Goal: Transaction & Acquisition: Purchase product/service

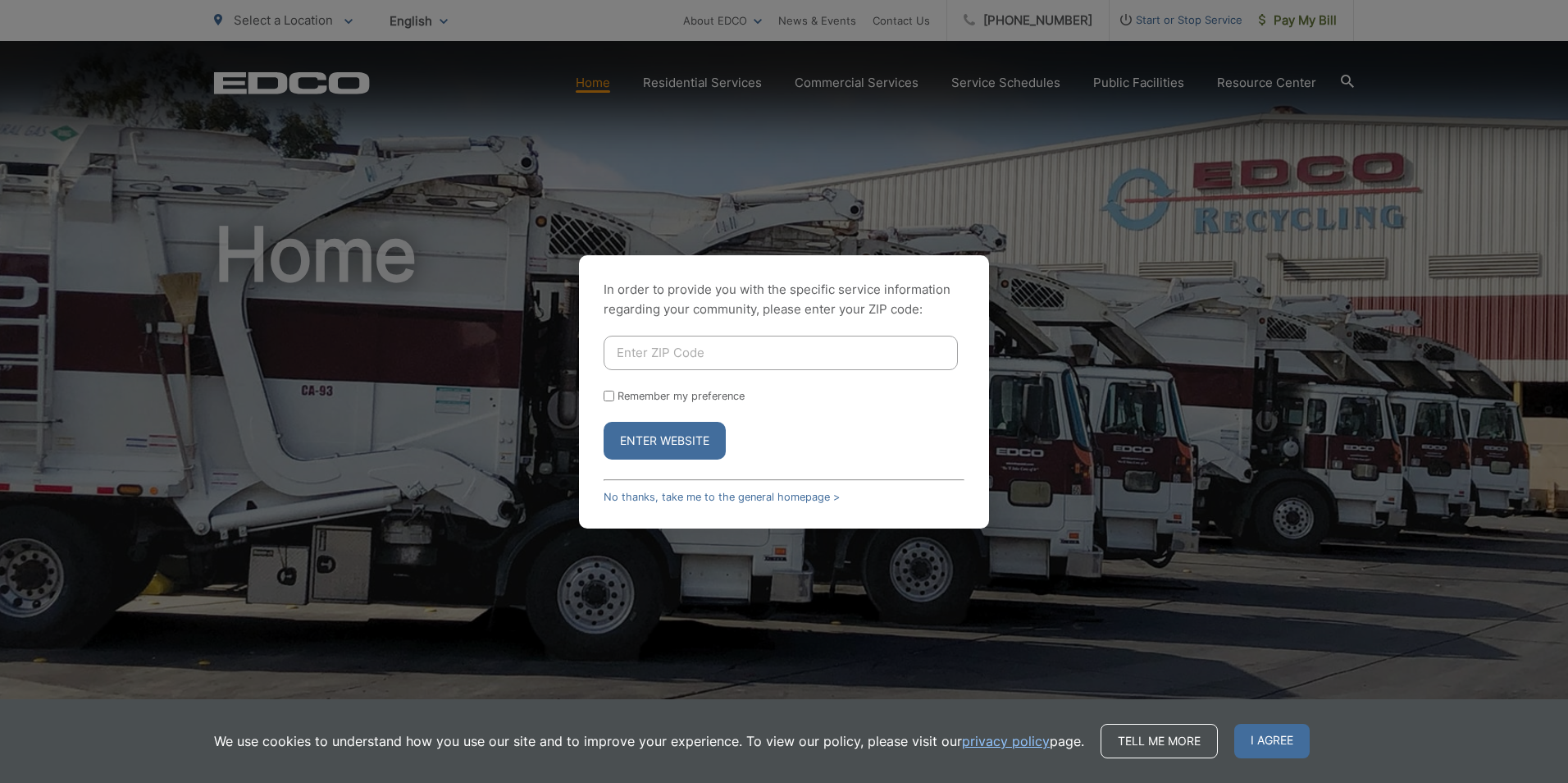
click at [660, 449] on button "Enter Website" at bounding box center [665, 440] width 122 height 38
click at [692, 434] on button "Enter Website" at bounding box center [665, 440] width 122 height 38
click at [666, 499] on link "No thanks, take me to the general homepage >" at bounding box center [721, 496] width 236 height 12
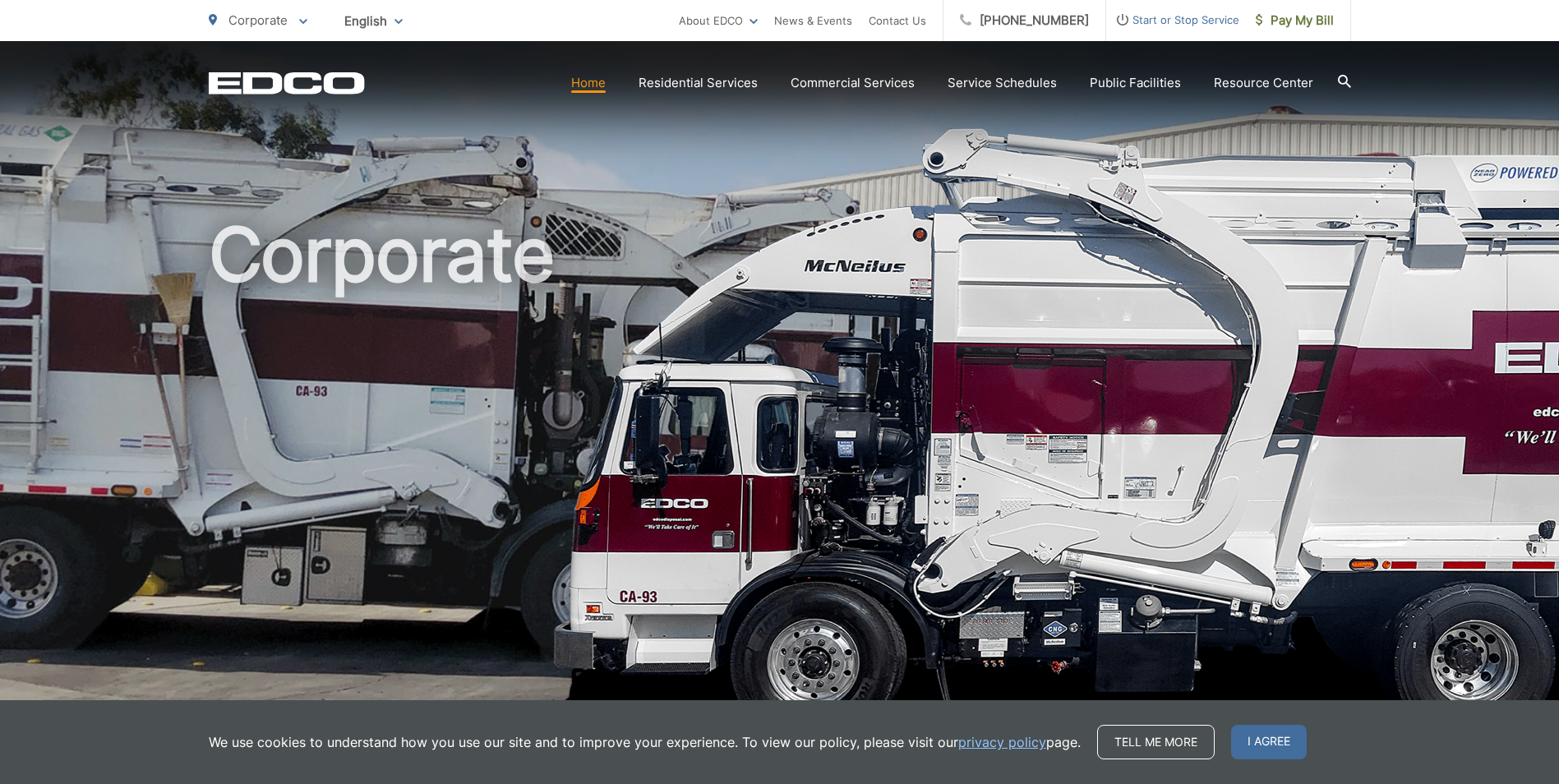
click at [1307, 25] on span "Pay My Bill" at bounding box center [1295, 20] width 78 height 19
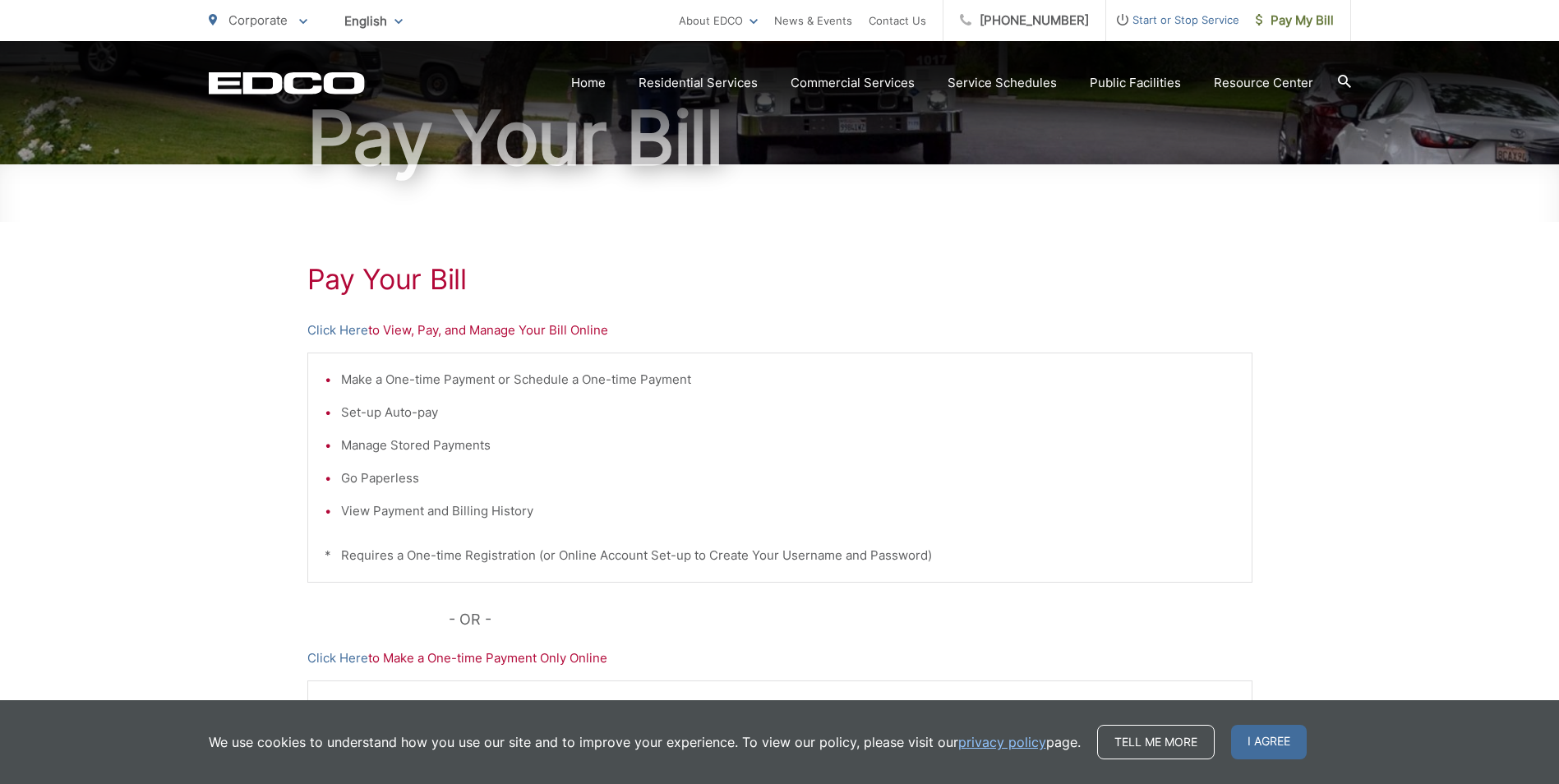
scroll to position [247, 0]
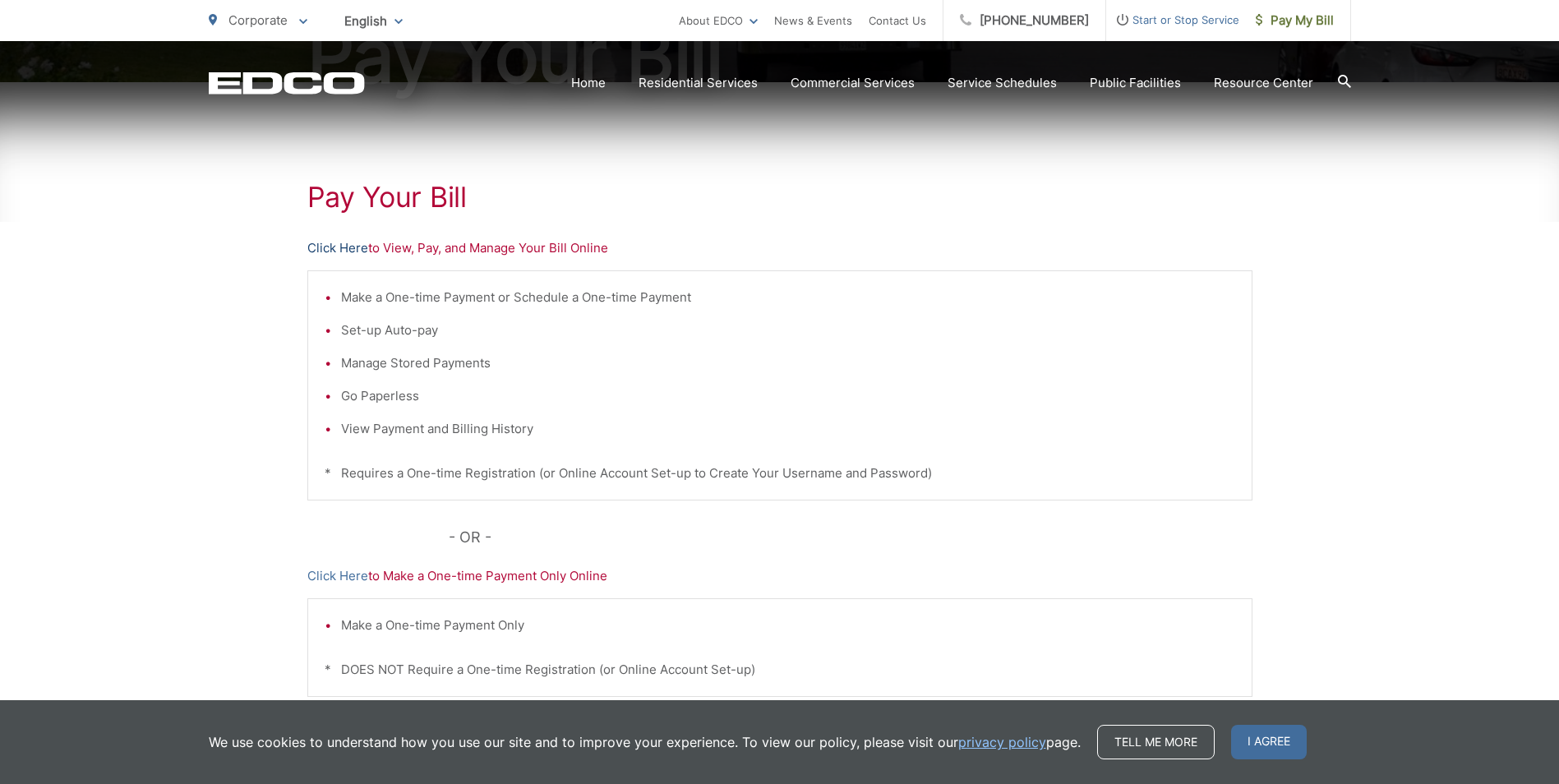
click at [323, 252] on link "Click Here" at bounding box center [338, 248] width 61 height 19
